Goal: Navigation & Orientation: Find specific page/section

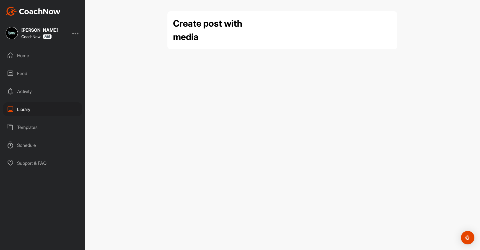
click at [24, 56] on div "Home" at bounding box center [42, 56] width 79 height 14
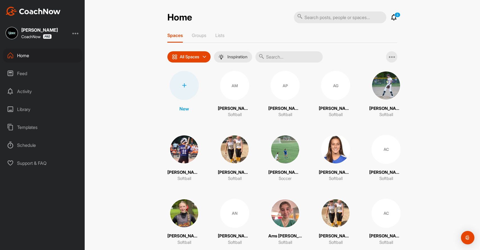
click at [274, 60] on input "text" at bounding box center [288, 56] width 67 height 11
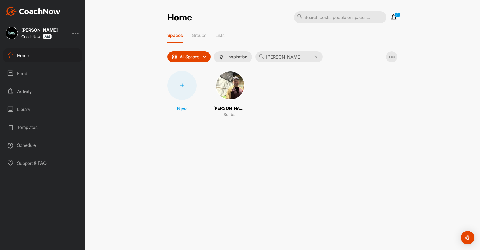
type input "[PERSON_NAME]"
click at [224, 81] on img at bounding box center [230, 85] width 29 height 29
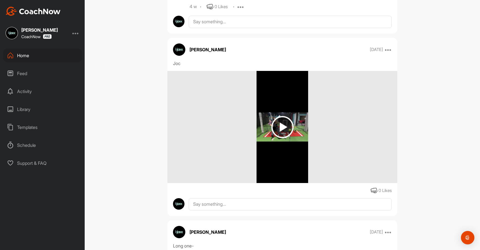
scroll to position [407, 0]
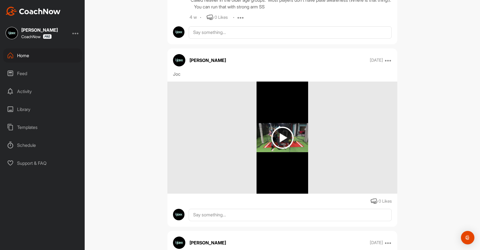
click at [280, 149] on img at bounding box center [282, 138] width 22 height 22
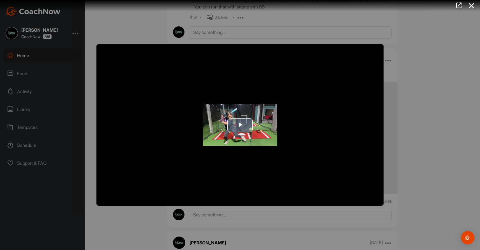
click at [240, 125] on span "Video Player" at bounding box center [240, 125] width 0 height 0
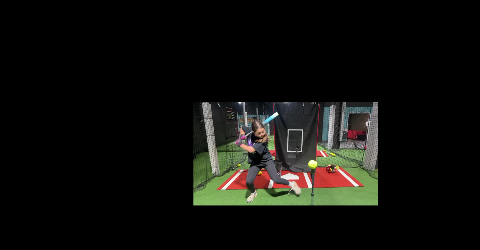
click at [158, 72] on video "Video Player" at bounding box center [239, 125] width 287 height 162
click at [145, 69] on video "Video Player" at bounding box center [239, 125] width 287 height 162
